Goal: Task Accomplishment & Management: Complete application form

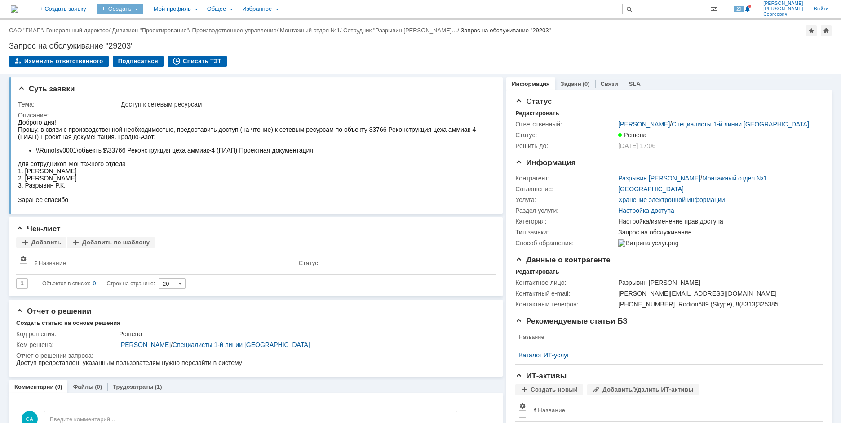
click at [143, 9] on div "Создать" at bounding box center [120, 9] width 46 height 11
click at [154, 60] on link "Заявка" at bounding box center [133, 55] width 68 height 11
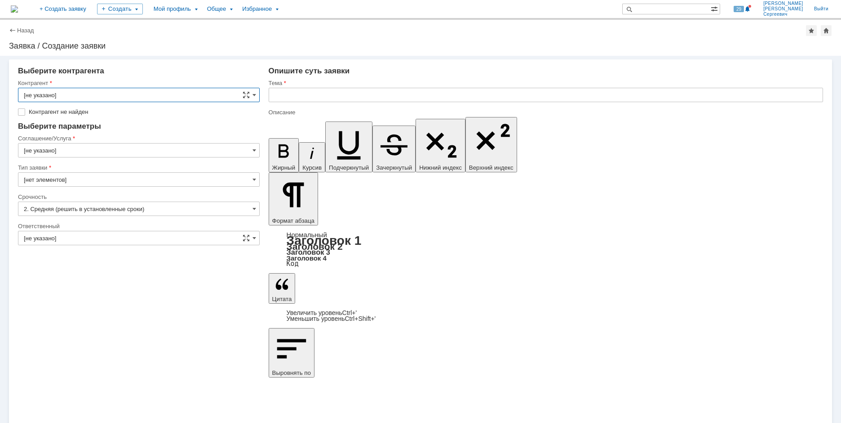
click at [132, 96] on input "[не указано]" at bounding box center [139, 95] width 242 height 14
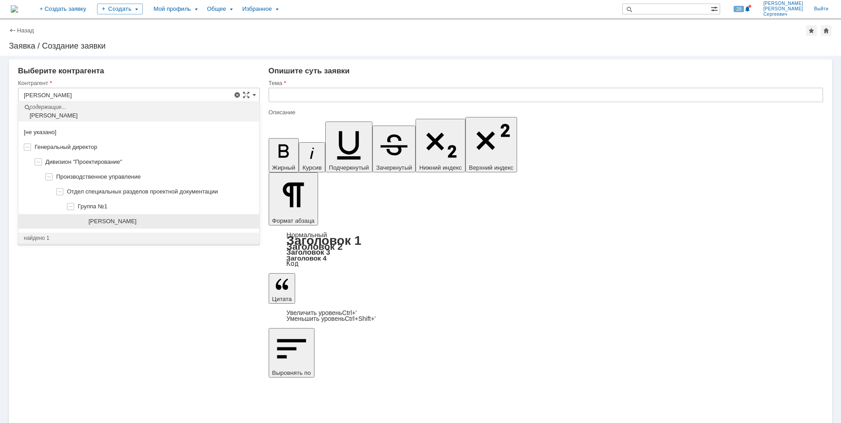
click at [125, 220] on span "[PERSON_NAME]" at bounding box center [113, 221] width 48 height 7
type input "[PERSON_NAME]"
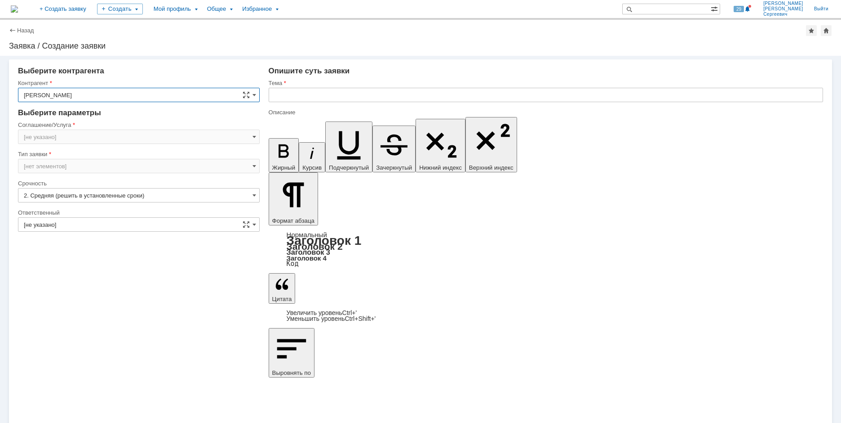
type input "[GEOGRAPHIC_DATA]"
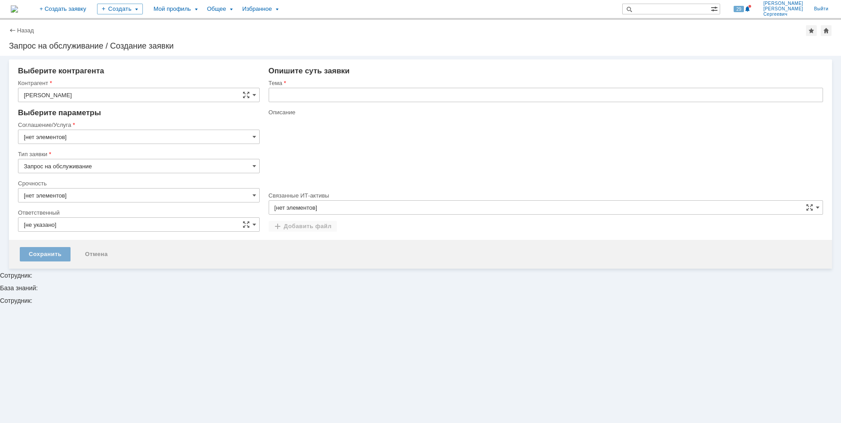
type input "2. Средняя (решить в установленные сроки)"
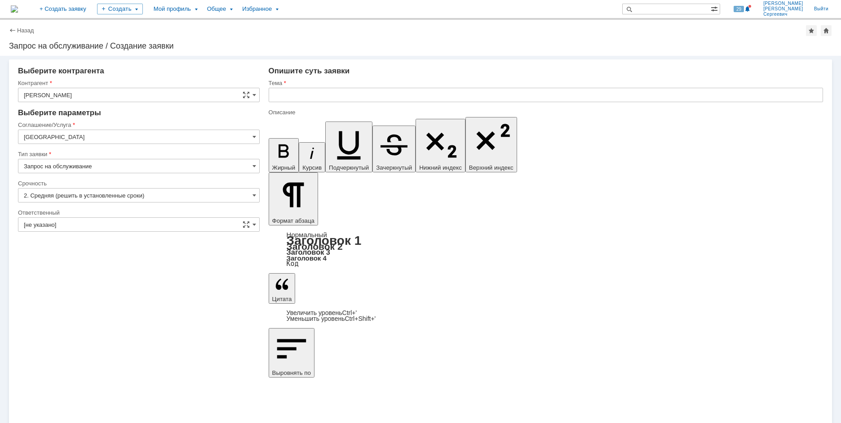
click at [85, 136] on input "[GEOGRAPHIC_DATA]" at bounding box center [139, 136] width 242 height 14
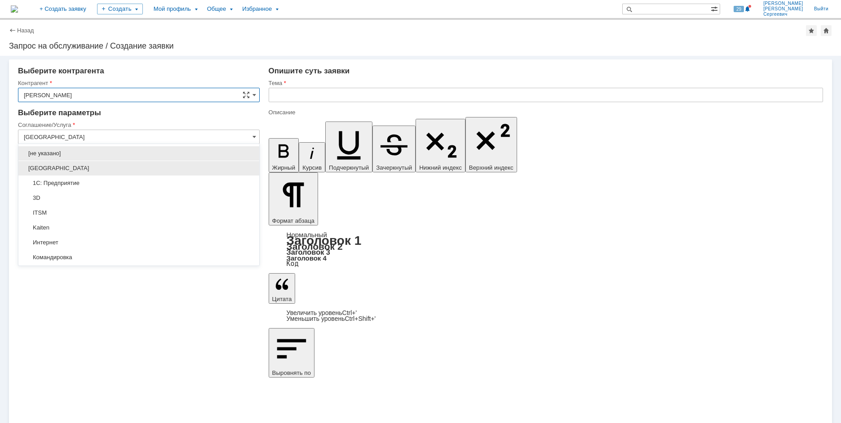
click at [76, 170] on span "[GEOGRAPHIC_DATA]" at bounding box center [139, 168] width 230 height 7
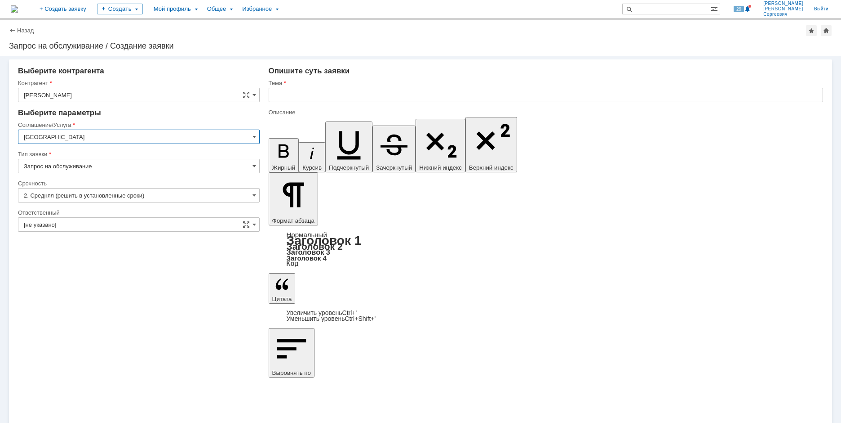
type input "[GEOGRAPHIC_DATA]"
click at [85, 225] on input "[не указано]" at bounding box center [139, 224] width 242 height 14
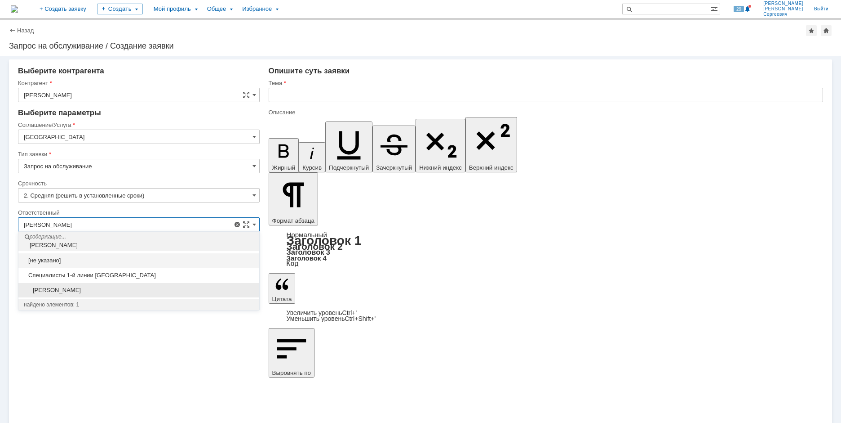
click at [155, 293] on span "[PERSON_NAME]" at bounding box center [139, 289] width 230 height 7
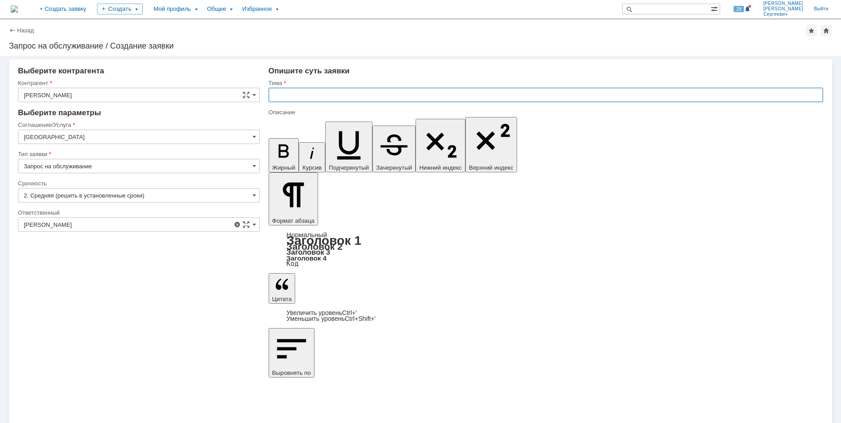
type input "[PERSON_NAME]"
click at [305, 93] on input "text" at bounding box center [546, 95] width 555 height 14
type input "Ошибка в Thunderbird"
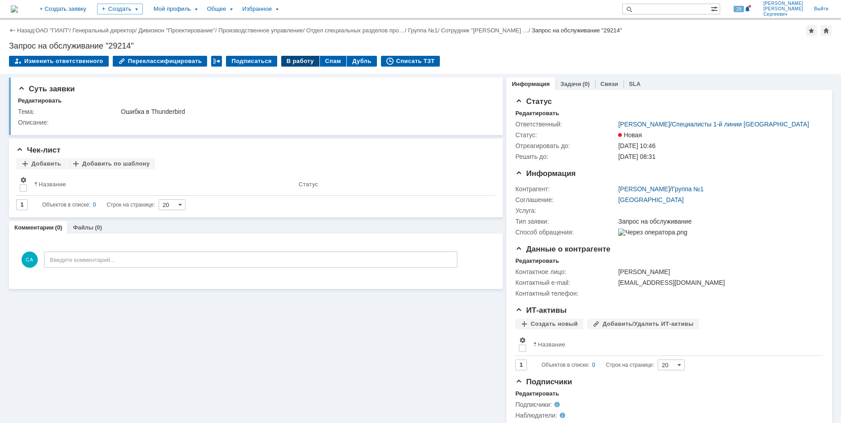
click at [281, 61] on div "В работу" at bounding box center [300, 61] width 38 height 11
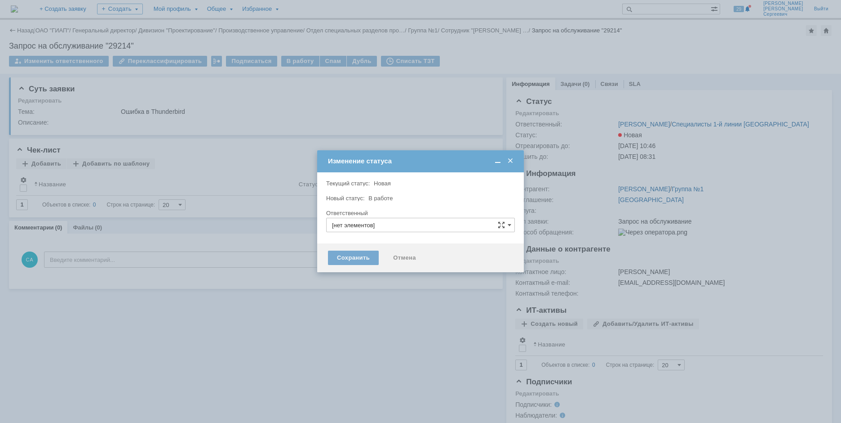
type input "[PERSON_NAME]"
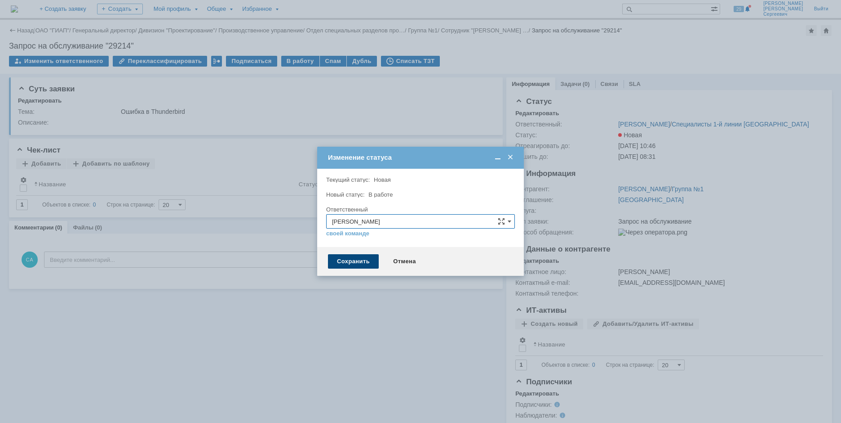
click at [353, 266] on div "Сохранить" at bounding box center [353, 261] width 51 height 14
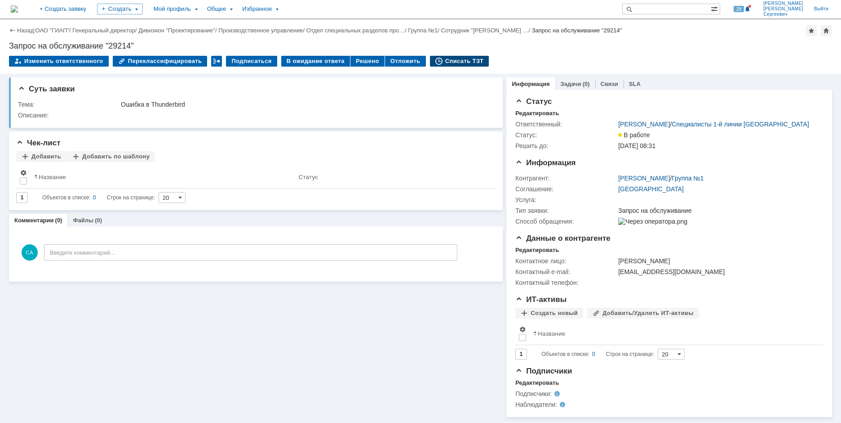
click at [435, 63] on div "Списать ТЗТ" at bounding box center [459, 61] width 59 height 11
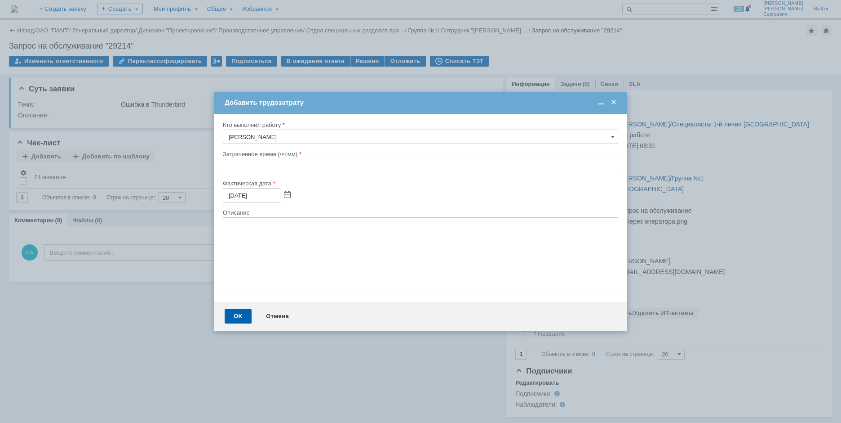
click at [221, 169] on div "Кто выполнил работу [PERSON_NAME] время (чч:мм) Фактическая дата [DATE] Описание" at bounding box center [421, 208] width 414 height 188
click at [226, 169] on input "text" at bounding box center [421, 166] width 396 height 14
type input "00:05"
click at [241, 315] on div "OK" at bounding box center [238, 316] width 27 height 14
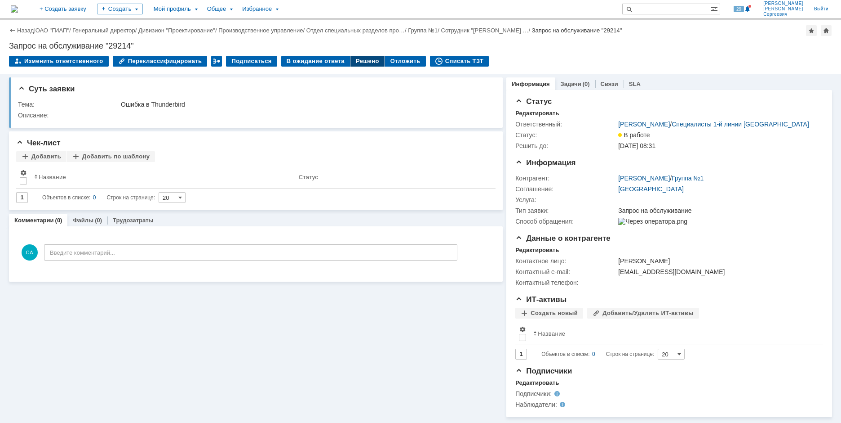
click at [363, 65] on div "Решено" at bounding box center [368, 61] width 34 height 11
